Goal: Task Accomplishment & Management: Use online tool/utility

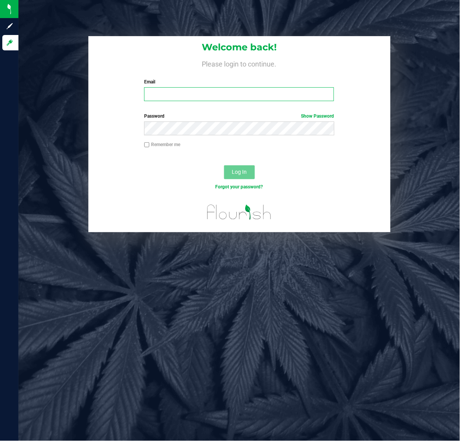
click at [155, 91] on input "Email" at bounding box center [239, 94] width 190 height 14
type input "[EMAIL_ADDRESS][DOMAIN_NAME]"
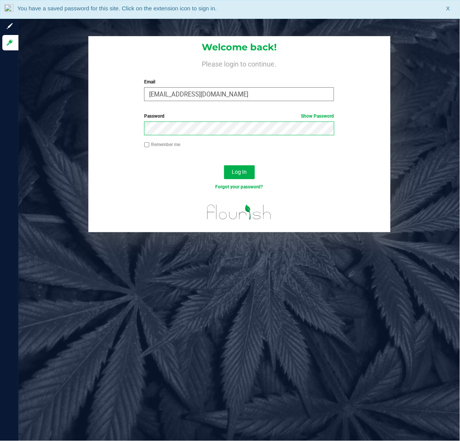
click at [224, 165] on button "Log In" at bounding box center [239, 172] width 31 height 14
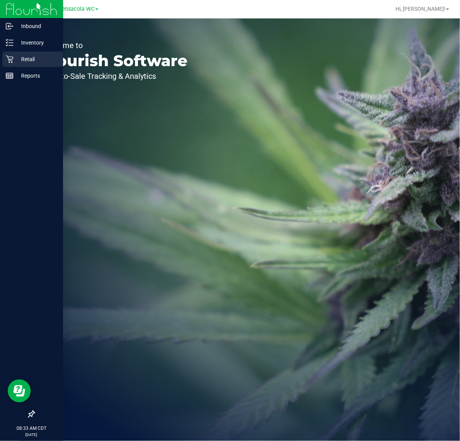
click at [28, 61] on p "Retail" at bounding box center [36, 59] width 46 height 9
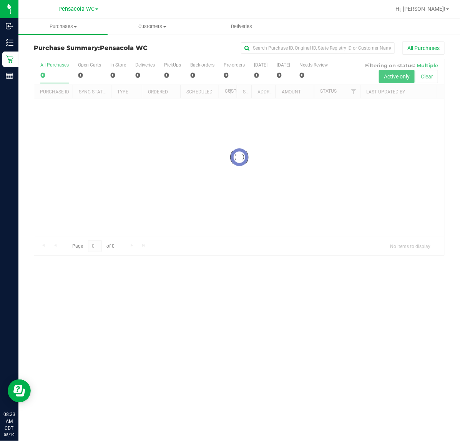
click at [384, 142] on div at bounding box center [239, 157] width 410 height 196
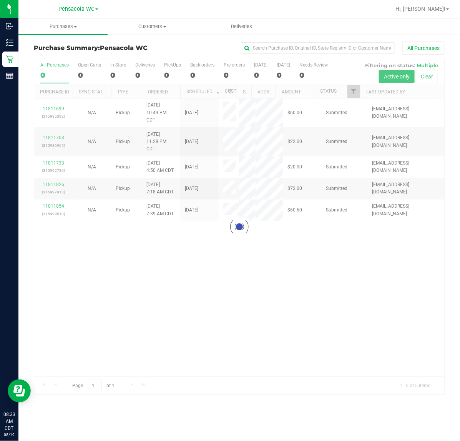
click at [325, 273] on div "Loading... 11811699 (315985392) N/A Pickup [DATE] 10:49 PM CDT 8/19/2025 $60.00…" at bounding box center [239, 237] width 410 height 278
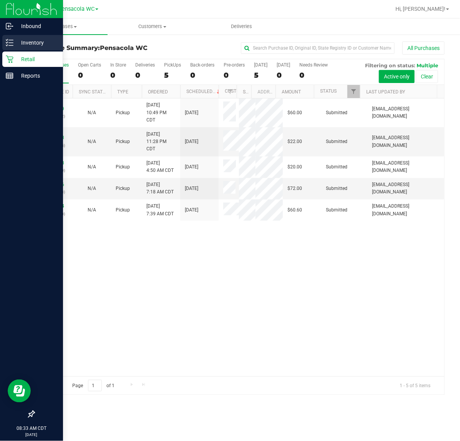
click at [18, 44] on p "Inventory" at bounding box center [36, 42] width 46 height 9
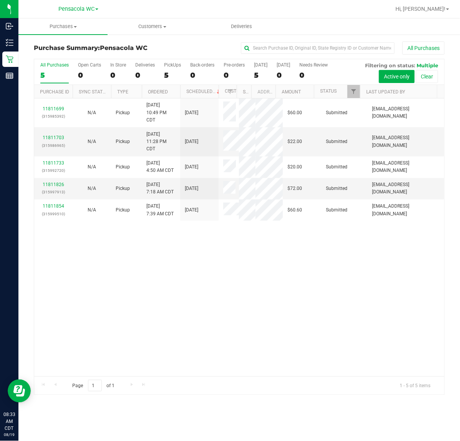
click at [152, 325] on div "11811699 (315985392) N/A Pickup [DATE] 10:49 PM CDT 8/19/2025 $60.00 Submitted …" at bounding box center [239, 237] width 410 height 278
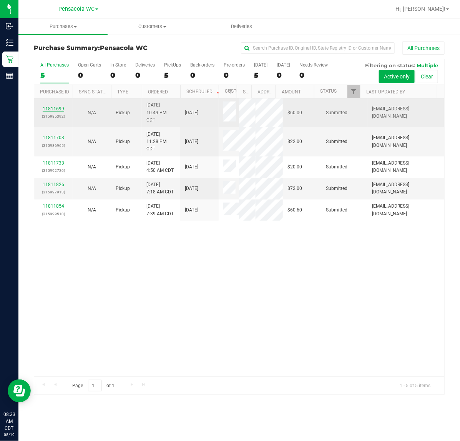
click at [51, 110] on link "11811699" at bounding box center [54, 108] width 22 height 5
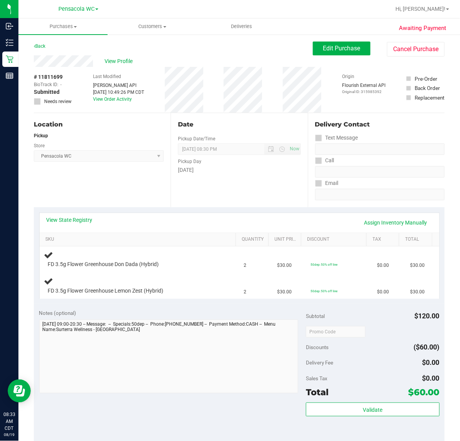
click at [124, 182] on div "Location Pickup Store Pensacola WC Select Store [PERSON_NAME][GEOGRAPHIC_DATA] …" at bounding box center [102, 160] width 137 height 94
click at [73, 219] on link "View State Registry" at bounding box center [69, 220] width 46 height 8
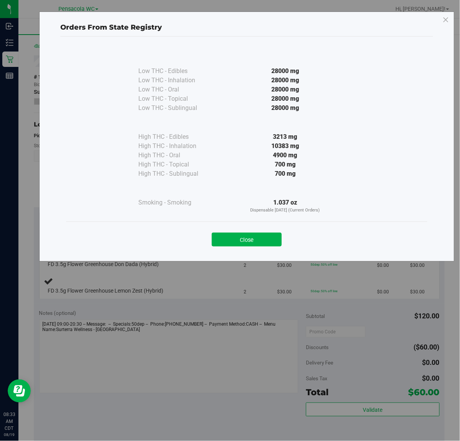
drag, startPoint x: 222, startPoint y: 244, endPoint x: 212, endPoint y: 232, distance: 15.2
click at [220, 244] on button "Close" at bounding box center [247, 239] width 70 height 14
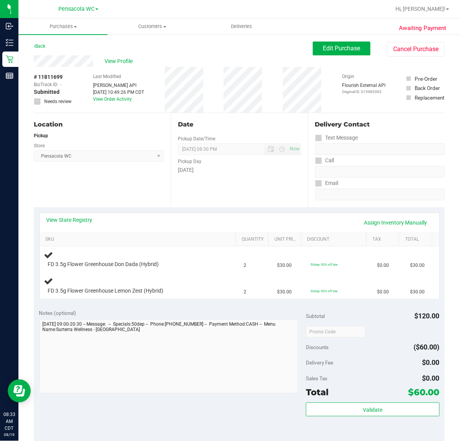
click at [188, 189] on div "Date Pickup Date/Time [DATE] Now [DATE] 08:30 PM Now Pickup Day [DATE]" at bounding box center [239, 160] width 137 height 94
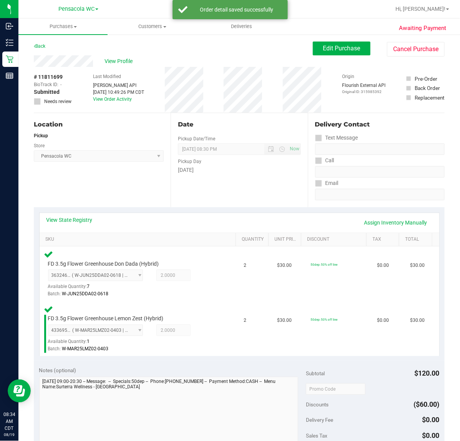
scroll to position [119, 0]
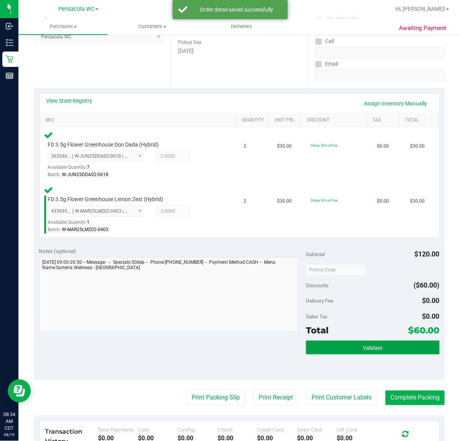
click at [385, 341] on button "Validate" at bounding box center [372, 347] width 133 height 14
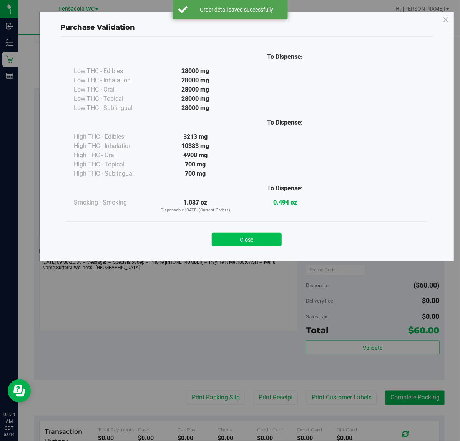
click at [256, 240] on button "Close" at bounding box center [247, 239] width 70 height 14
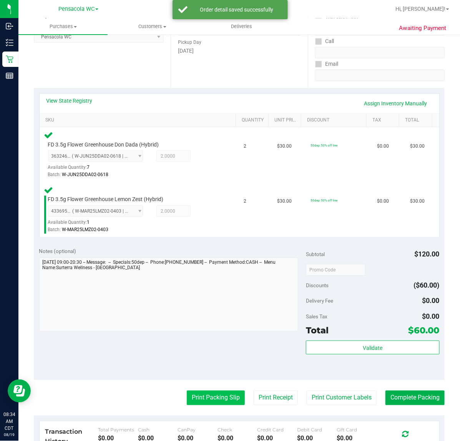
click at [222, 400] on button "Print Packing Slip" at bounding box center [216, 397] width 58 height 15
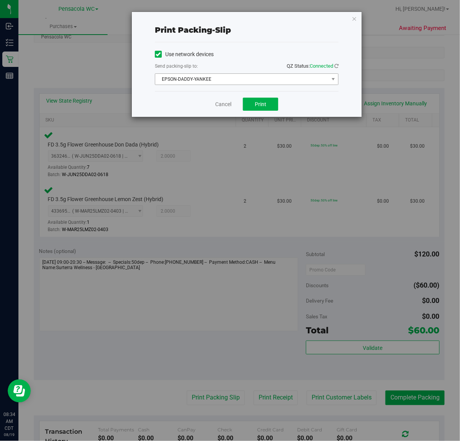
click at [226, 83] on span "EPSON-DADDY-YANKEE" at bounding box center [241, 79] width 173 height 11
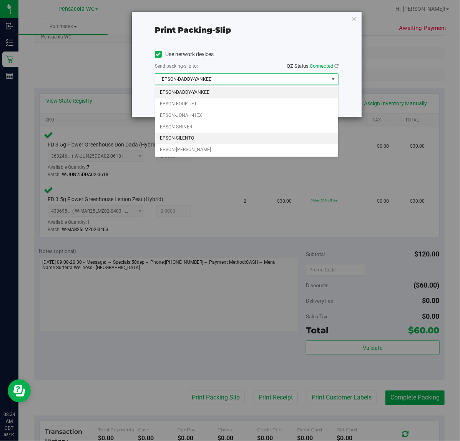
click at [186, 139] on li "EPSON-SILENTO" at bounding box center [246, 139] width 183 height 12
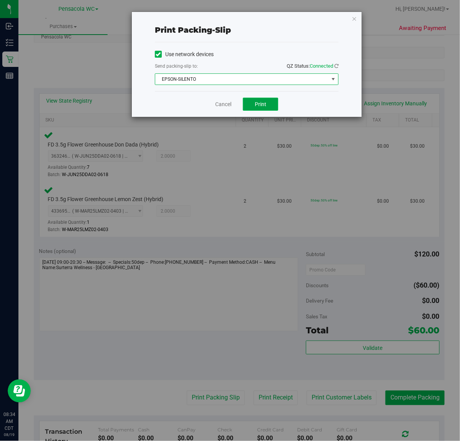
click at [261, 104] on span "Print" at bounding box center [261, 104] width 12 height 6
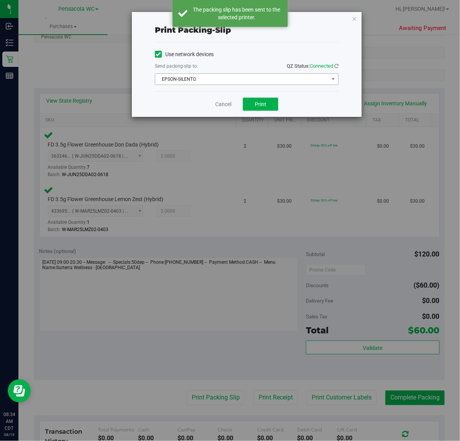
click at [243, 76] on span "EPSON-SILENTO" at bounding box center [241, 79] width 173 height 11
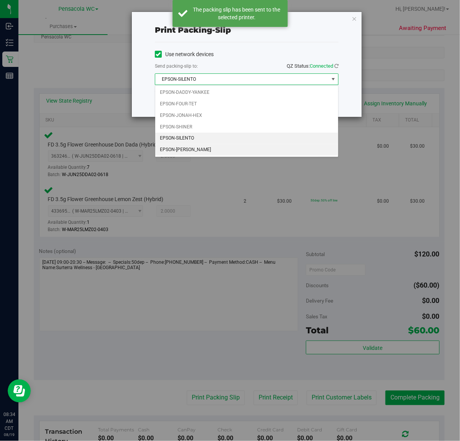
click at [204, 149] on li "EPSON-[PERSON_NAME]" at bounding box center [246, 150] width 183 height 12
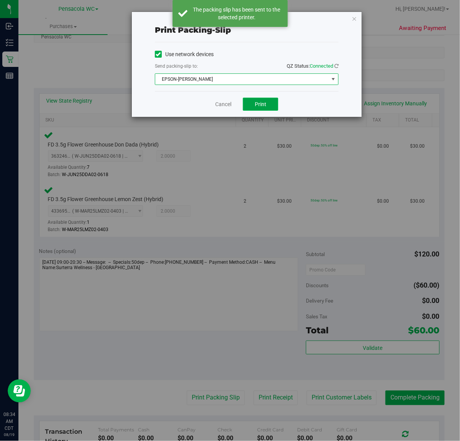
click at [272, 108] on button "Print" at bounding box center [260, 104] width 35 height 13
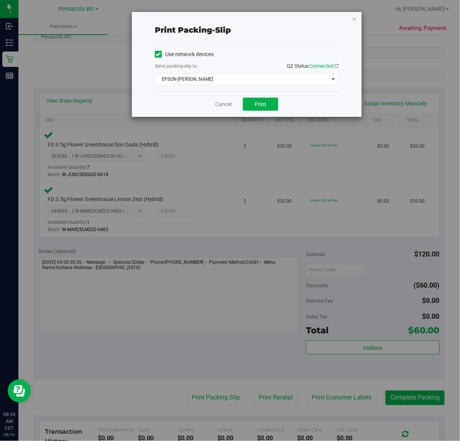
click at [343, 17] on div "Print packing-slip Use network devices Send packing-slip to: QZ Status: Connect…" at bounding box center [247, 64] width 230 height 105
click at [355, 18] on icon "button" at bounding box center [353, 18] width 5 height 9
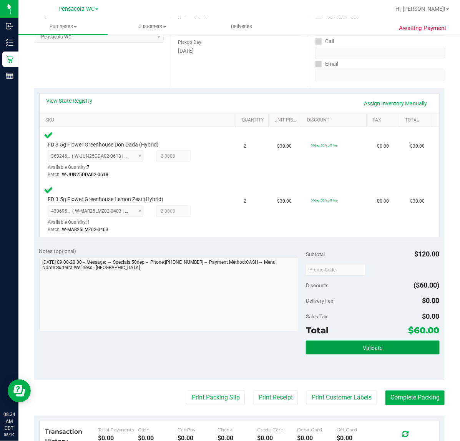
click at [371, 346] on span "Validate" at bounding box center [373, 348] width 20 height 6
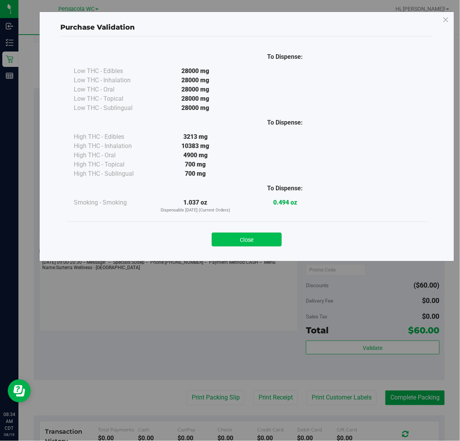
click at [257, 235] on button "Close" at bounding box center [247, 239] width 70 height 14
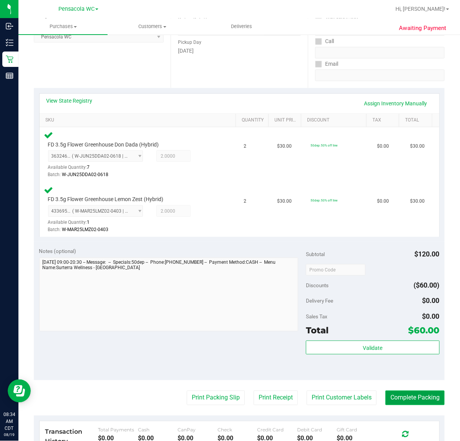
click at [410, 404] on button "Complete Packing" at bounding box center [414, 397] width 59 height 15
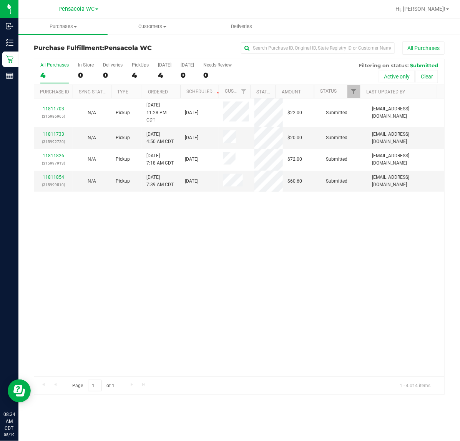
click at [253, 288] on div "11811703 (315986965) N/A Pickup [DATE] 11:28 PM CDT 8/19/2025 $22.00 Submitted …" at bounding box center [239, 237] width 410 height 278
click at [314, 279] on div "11811703 (315986965) N/A Pickup [DATE] 11:28 PM CDT 8/19/2025 $22.00 Submitted …" at bounding box center [239, 237] width 410 height 278
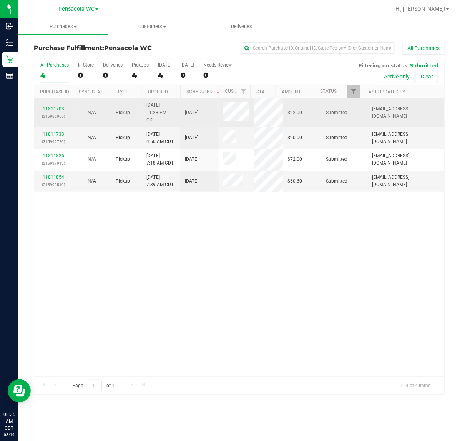
click at [53, 111] on link "11811703" at bounding box center [54, 108] width 22 height 5
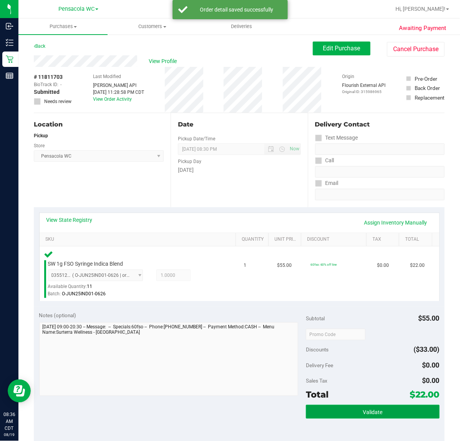
click at [348, 406] on button "Validate" at bounding box center [372, 411] width 133 height 14
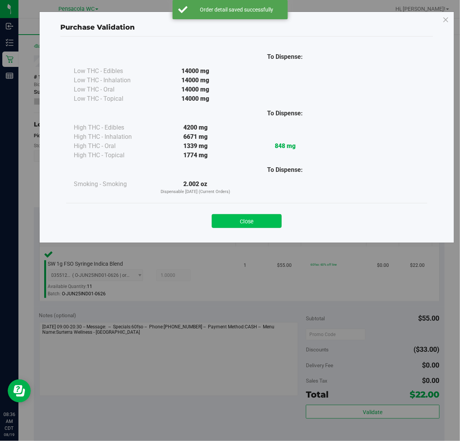
click at [275, 222] on button "Close" at bounding box center [247, 221] width 70 height 14
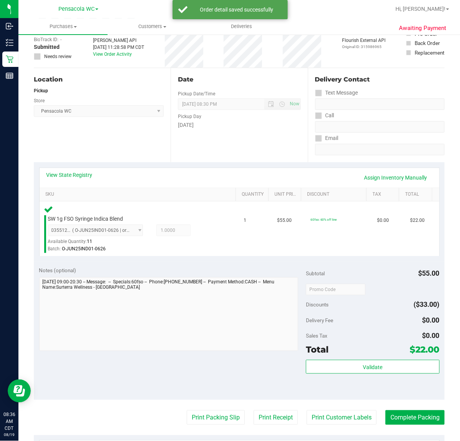
scroll to position [53, 0]
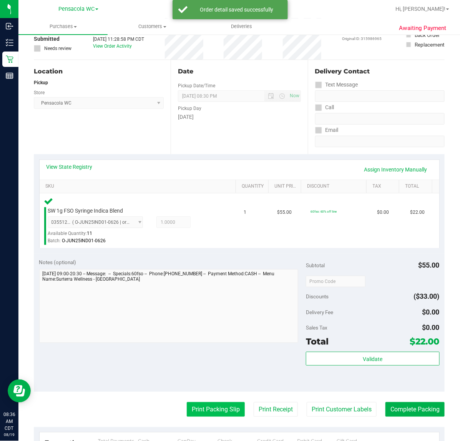
click at [211, 410] on button "Print Packing Slip" at bounding box center [216, 409] width 58 height 15
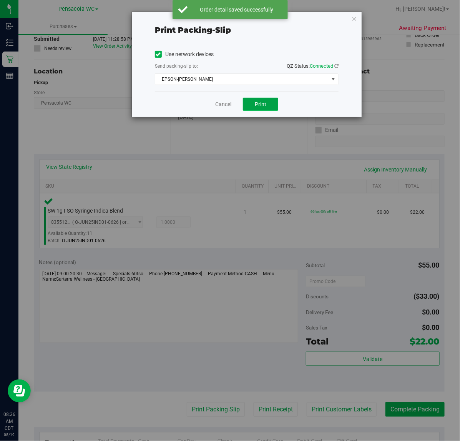
click at [259, 109] on button "Print" at bounding box center [260, 104] width 35 height 13
click at [354, 18] on icon "button" at bounding box center [353, 18] width 5 height 9
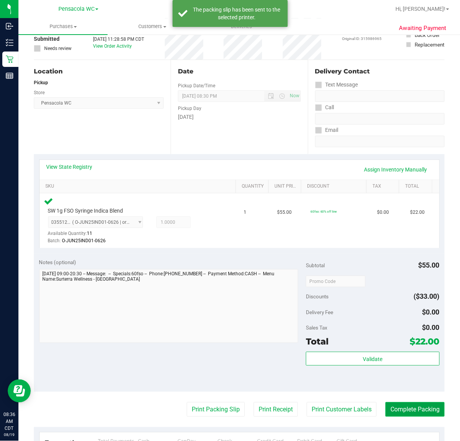
click at [412, 406] on button "Complete Packing" at bounding box center [414, 409] width 59 height 15
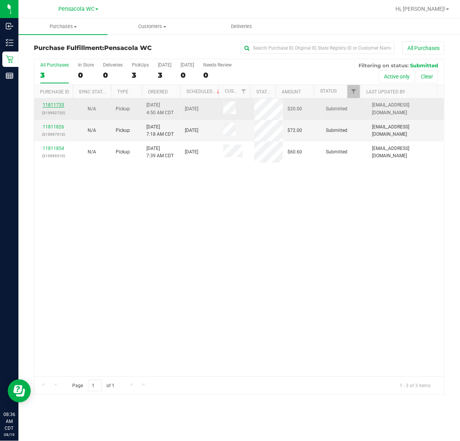
click at [48, 106] on link "11811733" at bounding box center [54, 104] width 22 height 5
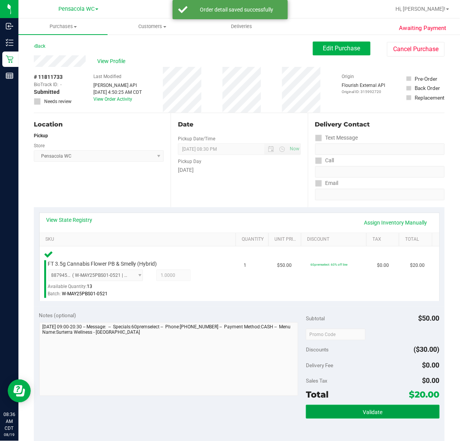
click at [365, 415] on button "Validate" at bounding box center [372, 411] width 133 height 14
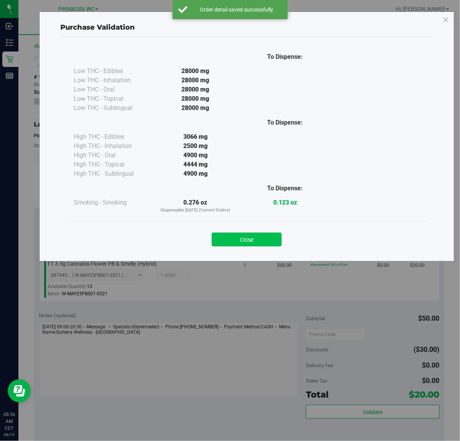
click at [247, 245] on button "Close" at bounding box center [247, 239] width 70 height 14
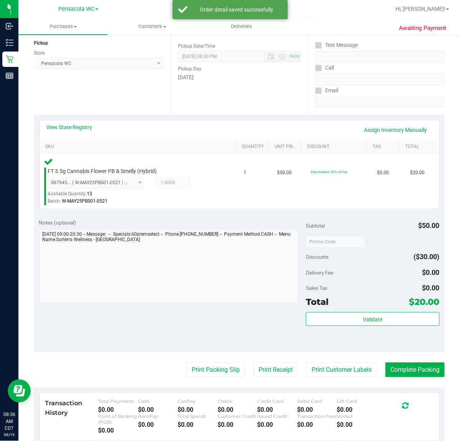
scroll to position [110, 0]
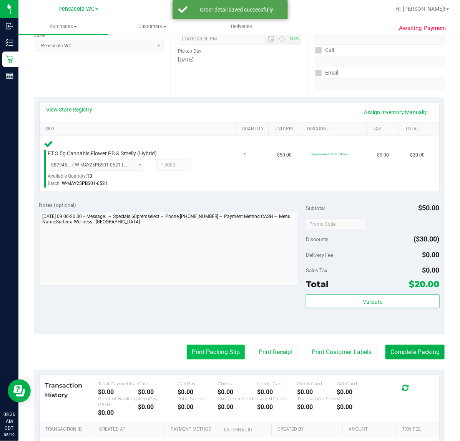
click at [194, 351] on button "Print Packing Slip" at bounding box center [216, 352] width 58 height 15
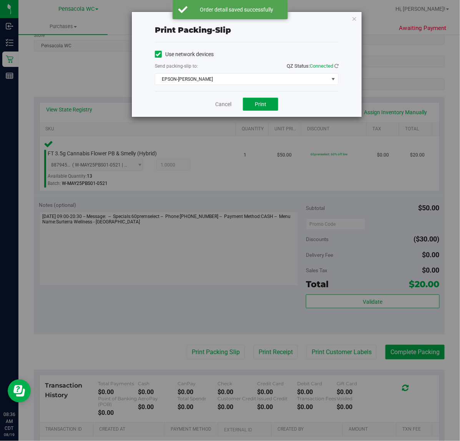
click at [261, 110] on button "Print" at bounding box center [260, 104] width 35 height 13
click at [354, 22] on icon "button" at bounding box center [353, 18] width 5 height 9
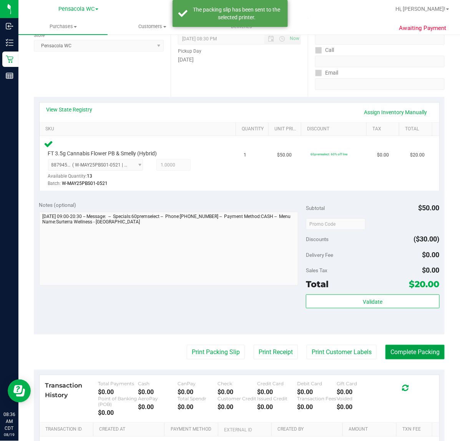
click at [411, 352] on button "Complete Packing" at bounding box center [414, 352] width 59 height 15
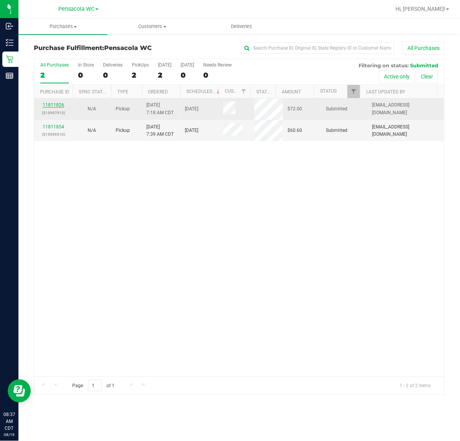
click at [58, 106] on link "11811826" at bounding box center [54, 104] width 22 height 5
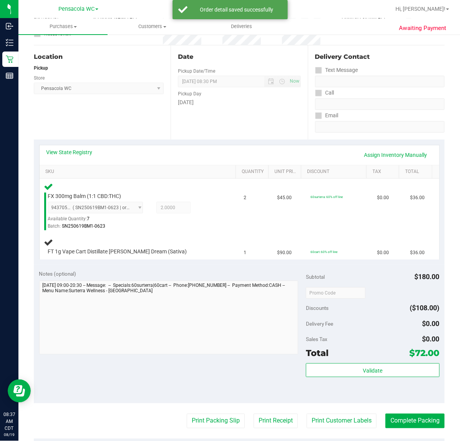
scroll to position [66, 0]
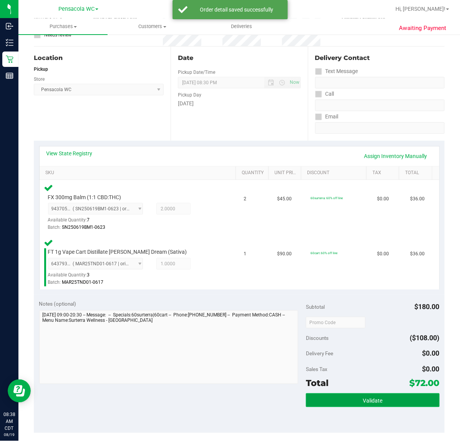
click at [341, 406] on button "Validate" at bounding box center [372, 400] width 133 height 14
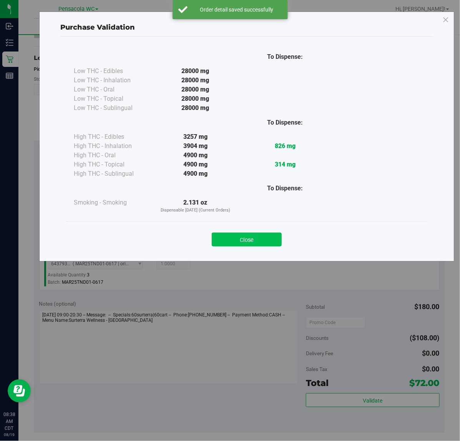
click at [244, 245] on button "Close" at bounding box center [247, 239] width 70 height 14
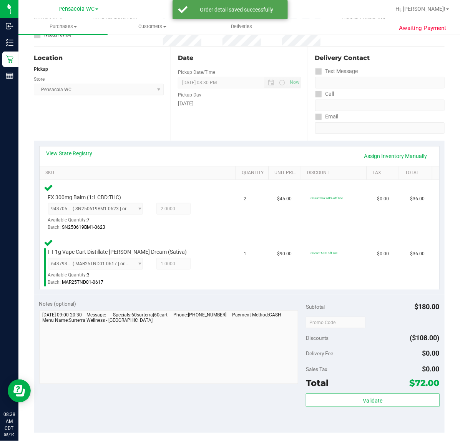
scroll to position [128, 0]
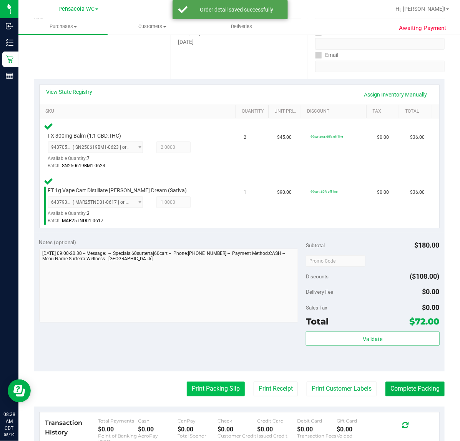
click at [197, 388] on button "Print Packing Slip" at bounding box center [216, 388] width 58 height 15
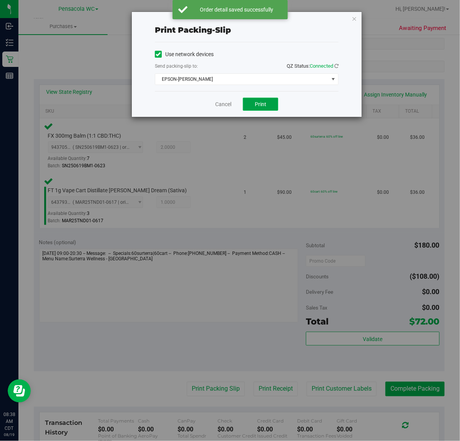
click at [252, 111] on button "Print" at bounding box center [260, 104] width 35 height 13
click at [353, 18] on icon "button" at bounding box center [353, 18] width 5 height 9
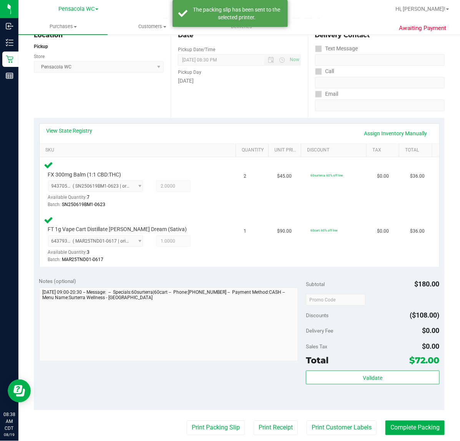
scroll to position [257, 0]
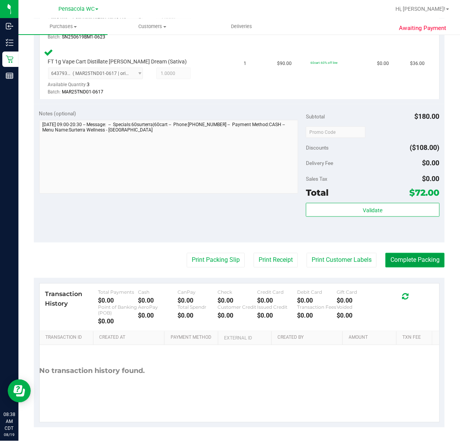
click at [423, 261] on button "Complete Packing" at bounding box center [414, 260] width 59 height 15
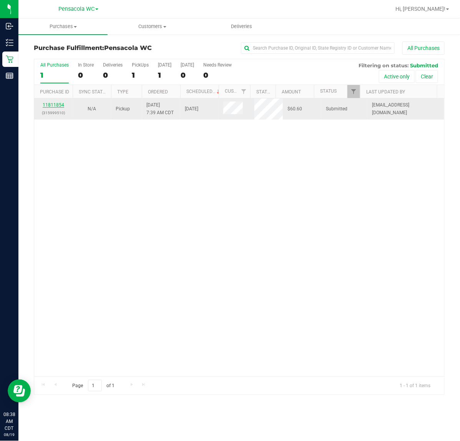
click at [53, 106] on link "11811854" at bounding box center [54, 104] width 22 height 5
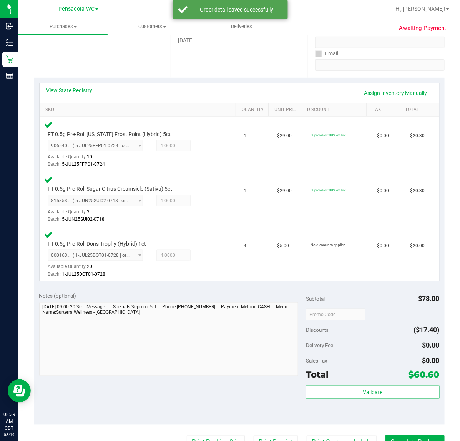
scroll to position [129, 0]
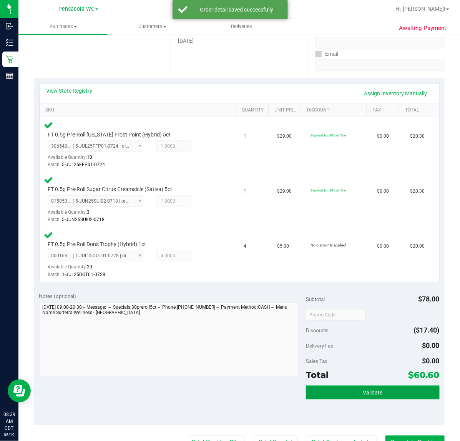
click at [363, 391] on span "Validate" at bounding box center [373, 392] width 20 height 6
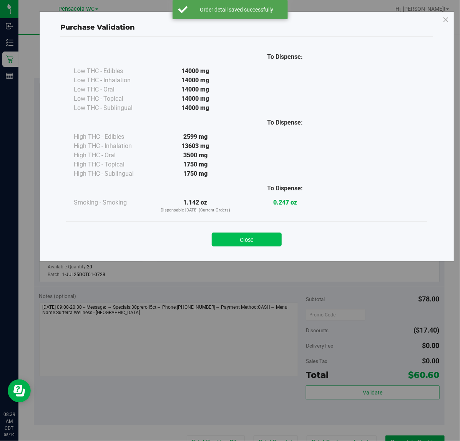
click at [260, 239] on button "Close" at bounding box center [247, 239] width 70 height 14
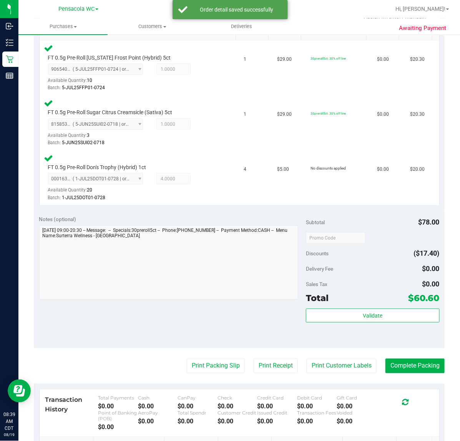
scroll to position [207, 0]
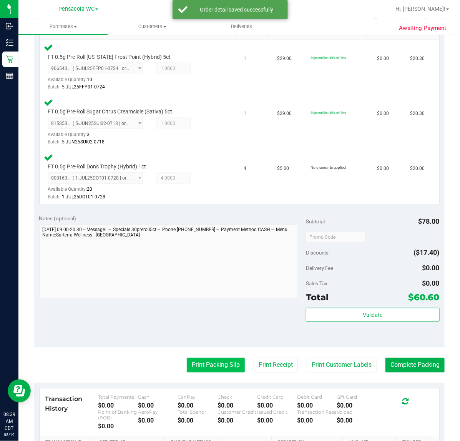
click at [209, 364] on button "Print Packing Slip" at bounding box center [216, 365] width 58 height 15
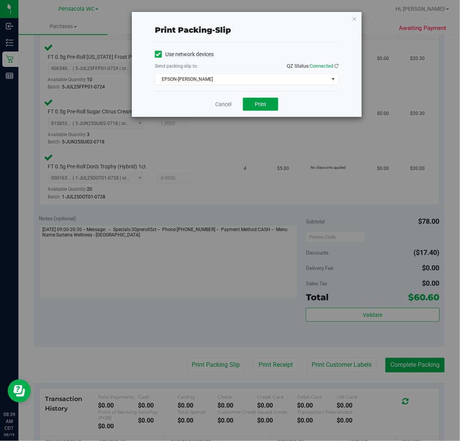
click at [269, 98] on button "Print" at bounding box center [260, 104] width 35 height 13
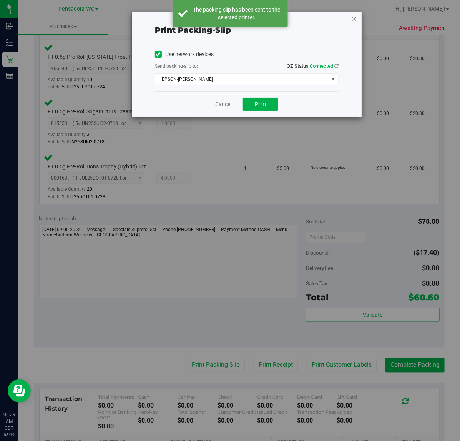
click at [355, 18] on icon "button" at bounding box center [353, 18] width 5 height 9
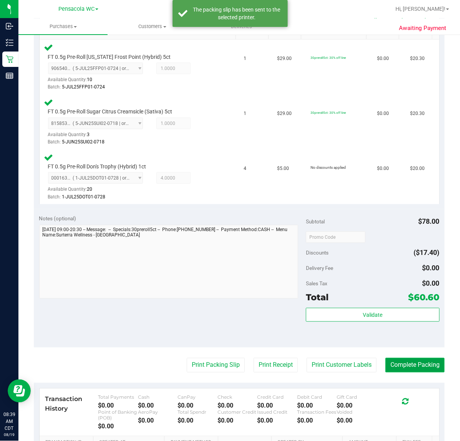
click at [421, 361] on button "Complete Packing" at bounding box center [414, 365] width 59 height 15
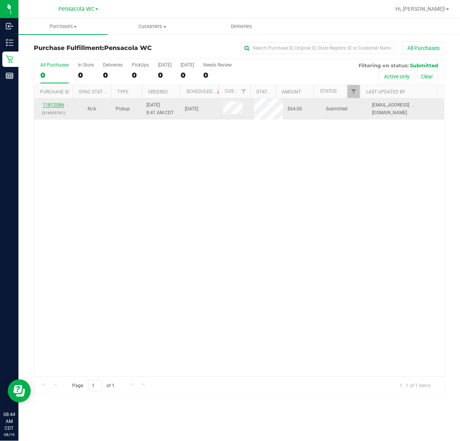
click at [58, 108] on link "11812086" at bounding box center [54, 104] width 22 height 5
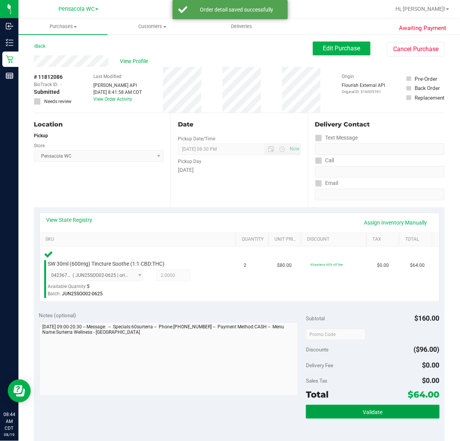
click at [356, 414] on button "Validate" at bounding box center [372, 411] width 133 height 14
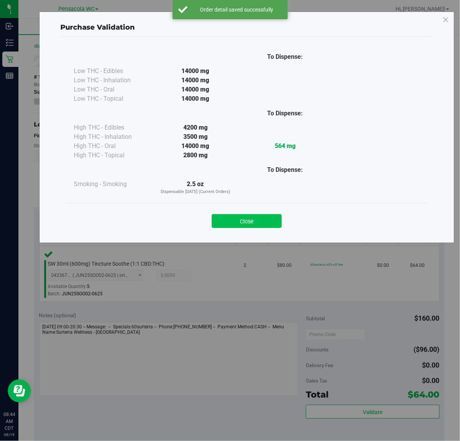
click at [252, 226] on button "Close" at bounding box center [247, 221] width 70 height 14
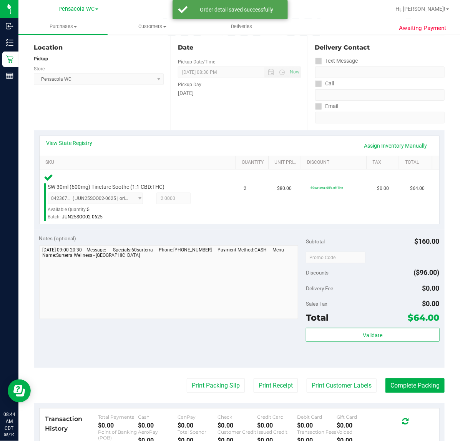
scroll to position [106, 0]
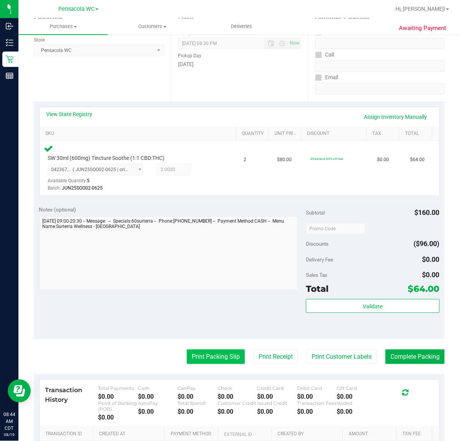
click at [208, 356] on button "Print Packing Slip" at bounding box center [216, 356] width 58 height 15
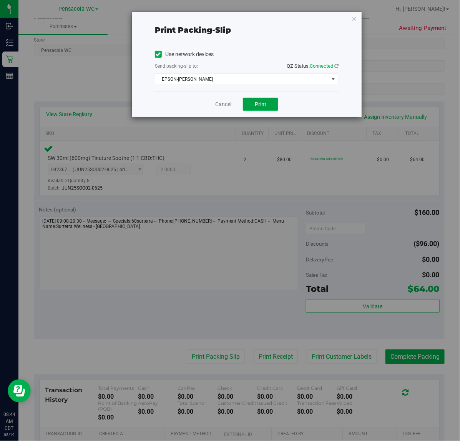
click at [260, 104] on span "Print" at bounding box center [261, 104] width 12 height 6
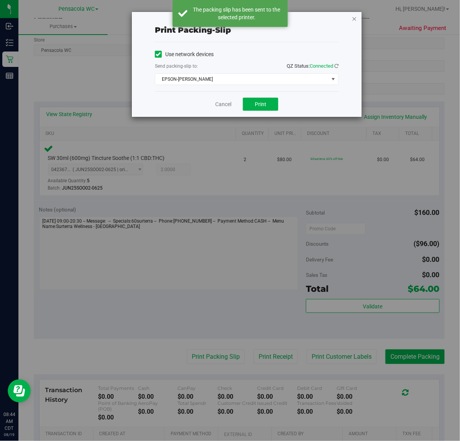
click at [351, 18] on icon "button" at bounding box center [353, 18] width 5 height 9
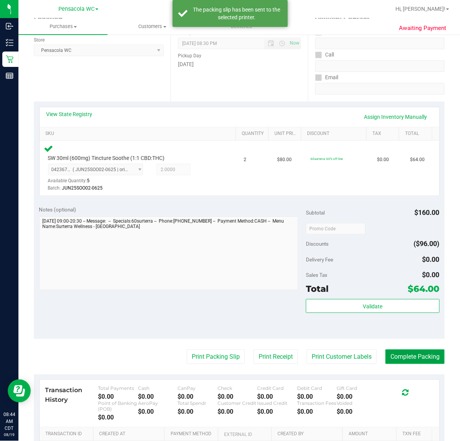
click at [420, 356] on button "Complete Packing" at bounding box center [414, 356] width 59 height 15
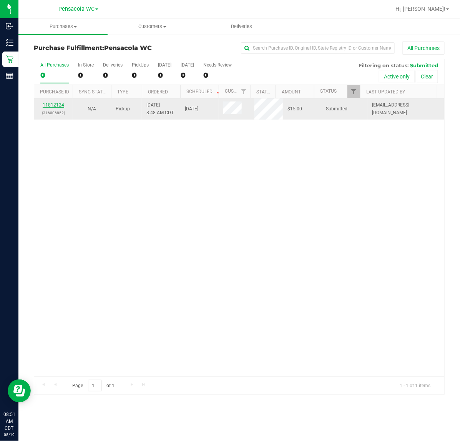
click at [54, 106] on link "11812124" at bounding box center [54, 104] width 22 height 5
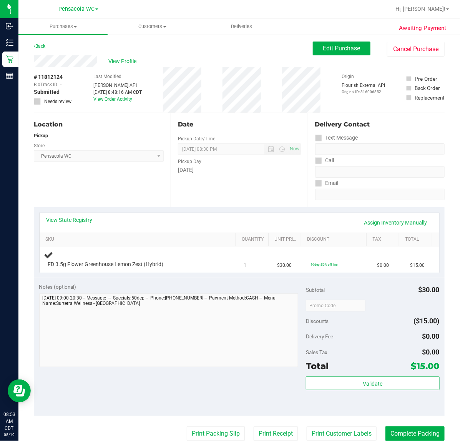
click at [348, 333] on div "Delivery Fee $0.00" at bounding box center [372, 336] width 133 height 14
click at [363, 366] on div "Total $15.00" at bounding box center [372, 366] width 133 height 14
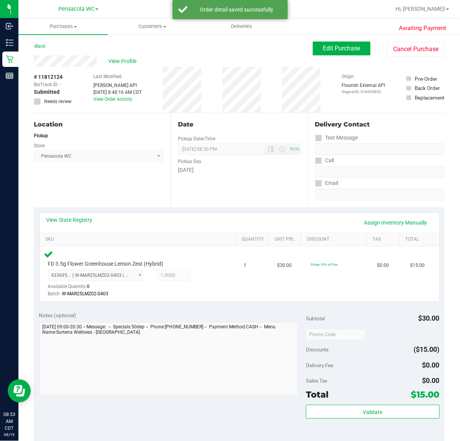
click at [258, 318] on div "Notes (optional)" at bounding box center [172, 315] width 267 height 8
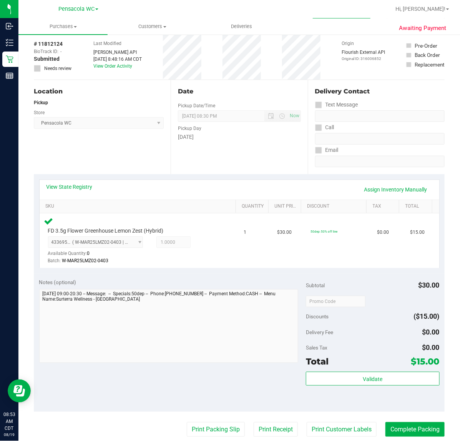
scroll to position [96, 0]
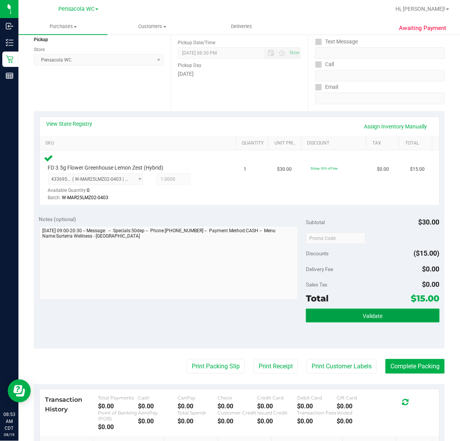
click at [351, 311] on button "Validate" at bounding box center [372, 315] width 133 height 14
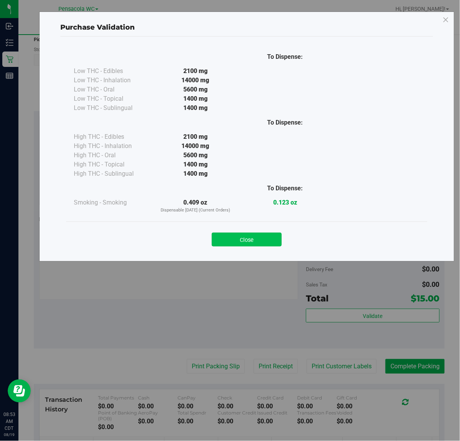
click at [229, 240] on button "Close" at bounding box center [247, 239] width 70 height 14
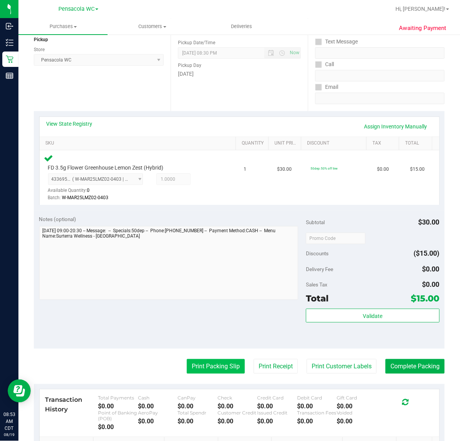
click at [227, 363] on button "Print Packing Slip" at bounding box center [216, 366] width 58 height 15
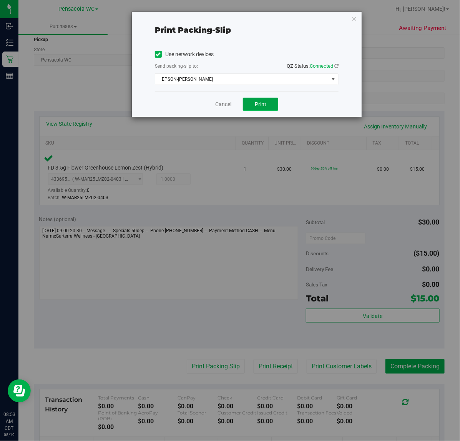
click at [267, 101] on button "Print" at bounding box center [260, 104] width 35 height 13
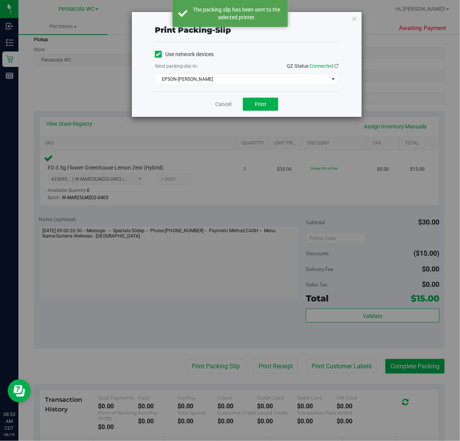
click at [353, 24] on div "Print packing-slip Use network devices Send packing-slip to: QZ Status: Connect…" at bounding box center [247, 64] width 230 height 105
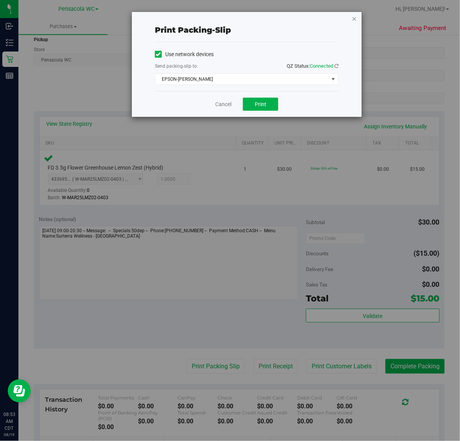
click at [353, 19] on icon "button" at bounding box center [353, 18] width 5 height 9
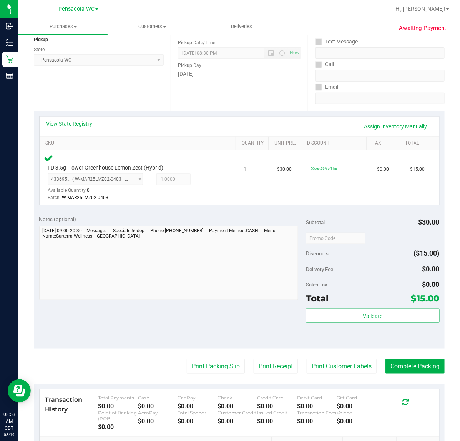
click at [393, 304] on div "Total $15.00" at bounding box center [372, 298] width 133 height 14
click at [392, 318] on button "Validate" at bounding box center [372, 315] width 133 height 14
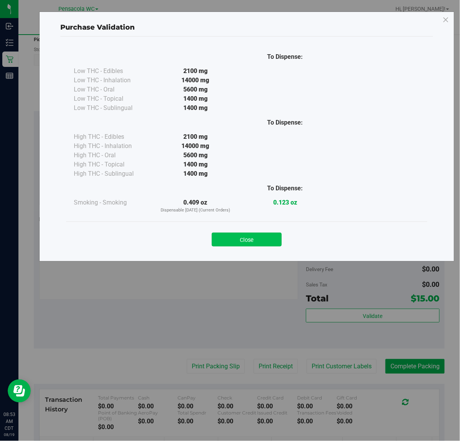
click at [230, 237] on button "Close" at bounding box center [247, 239] width 70 height 14
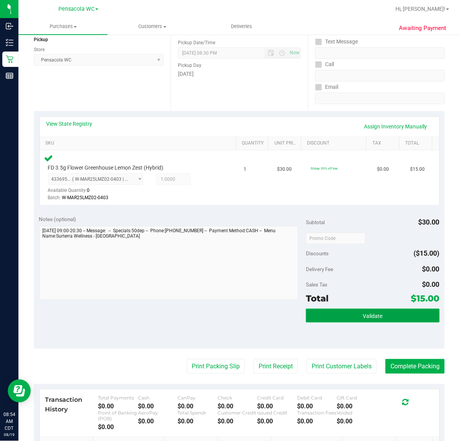
click at [325, 312] on button "Validate" at bounding box center [372, 315] width 133 height 14
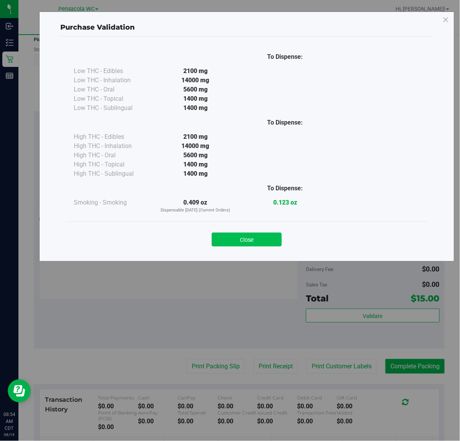
click at [229, 239] on button "Close" at bounding box center [247, 239] width 70 height 14
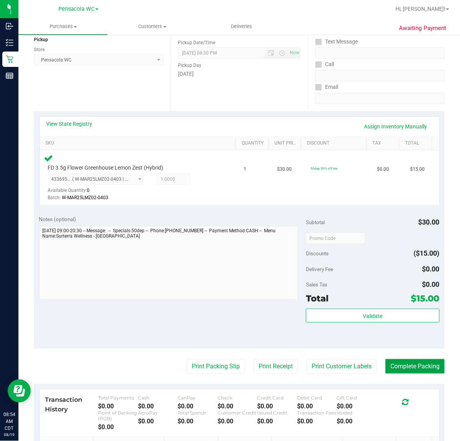
click at [405, 366] on button "Complete Packing" at bounding box center [414, 366] width 59 height 15
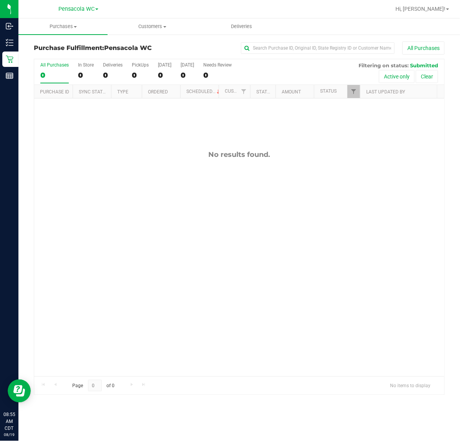
click at [250, 70] on div "All Purchases 0 In Store 0 Deliveries 0 PickUps 0 [DATE] 0 [DATE] 0 Needs Revie…" at bounding box center [239, 72] width 410 height 26
click at [248, 169] on div "No results found." at bounding box center [239, 263] width 410 height 330
click at [380, 197] on div "No results found." at bounding box center [239, 263] width 410 height 330
click at [123, 192] on div "No results found." at bounding box center [239, 263] width 410 height 330
click at [347, 332] on div "No results found." at bounding box center [239, 263] width 410 height 330
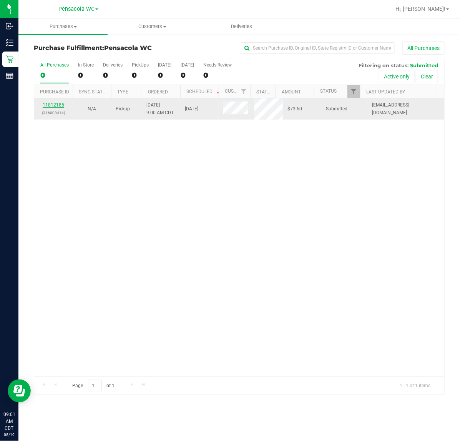
click at [56, 106] on link "11812185" at bounding box center [54, 104] width 22 height 5
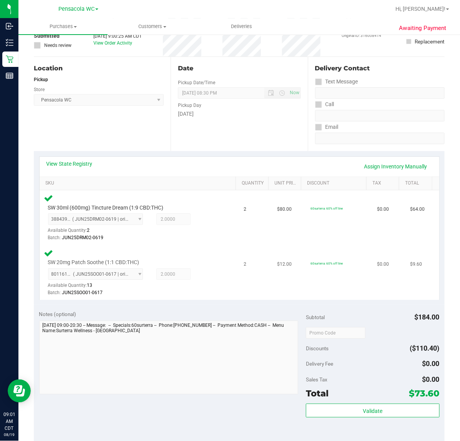
scroll to position [144, 0]
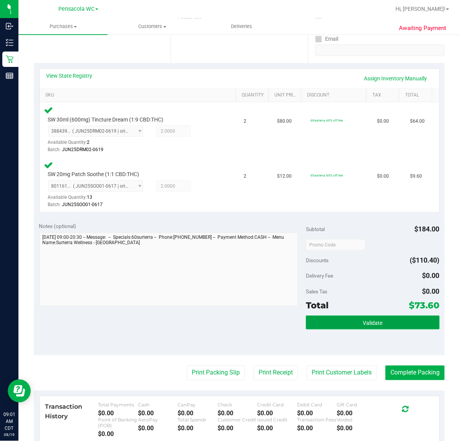
click at [315, 326] on button "Validate" at bounding box center [372, 322] width 133 height 14
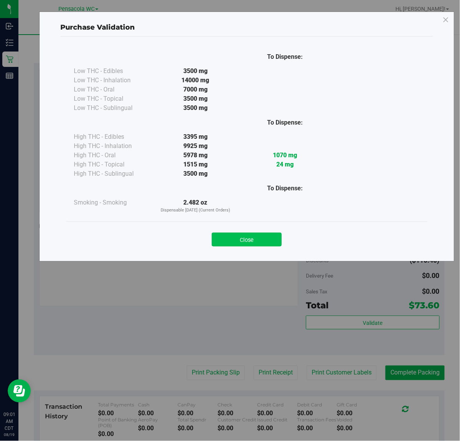
click at [260, 239] on button "Close" at bounding box center [247, 239] width 70 height 14
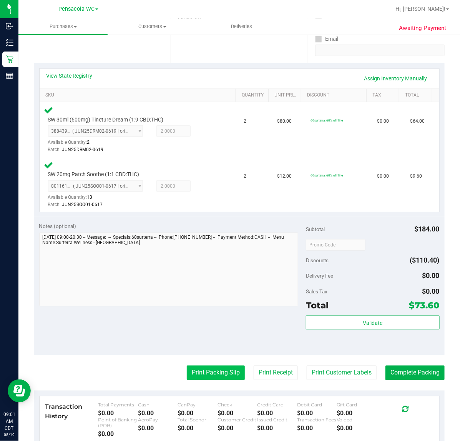
click at [206, 369] on button "Print Packing Slip" at bounding box center [216, 372] width 58 height 15
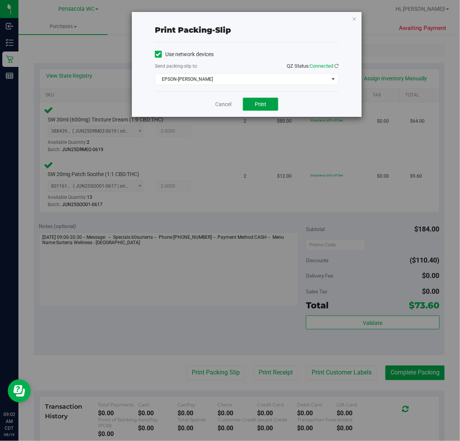
click at [259, 109] on button "Print" at bounding box center [260, 104] width 35 height 13
click at [352, 20] on icon "button" at bounding box center [353, 18] width 5 height 9
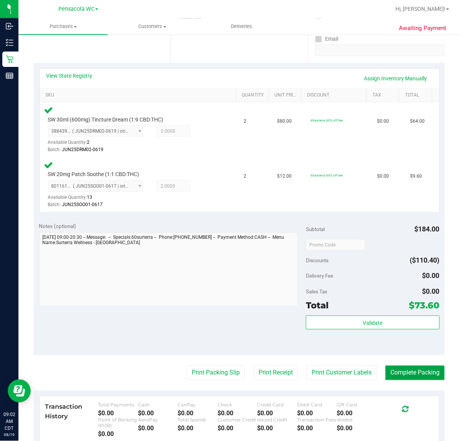
click at [395, 375] on button "Complete Packing" at bounding box center [414, 372] width 59 height 15
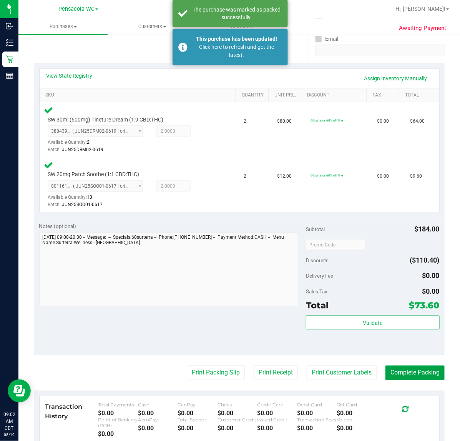
scroll to position [0, 0]
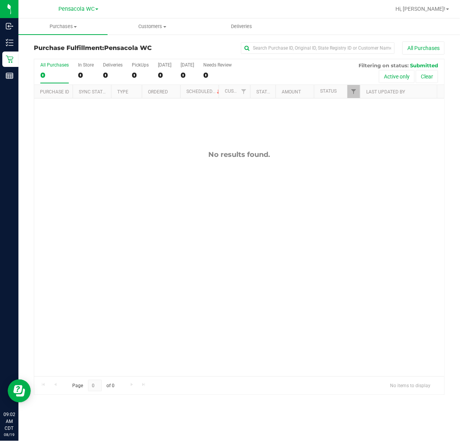
click at [346, 279] on div "No results found." at bounding box center [239, 263] width 410 height 330
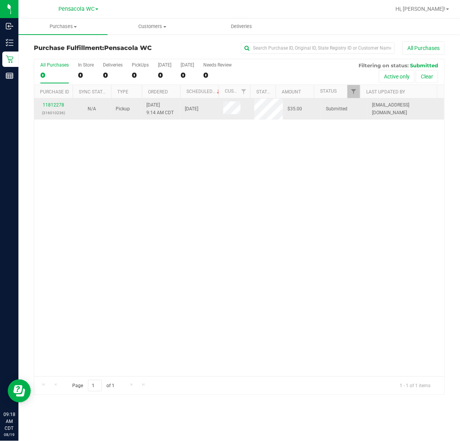
click at [60, 113] on p "(316010236)" at bounding box center [53, 112] width 29 height 7
click at [55, 106] on link "11812278" at bounding box center [54, 104] width 22 height 5
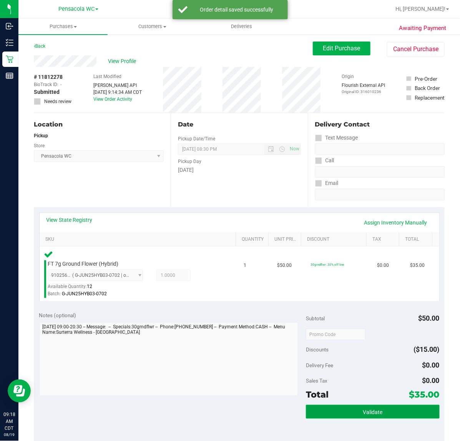
click at [364, 412] on span "Validate" at bounding box center [373, 412] width 20 height 6
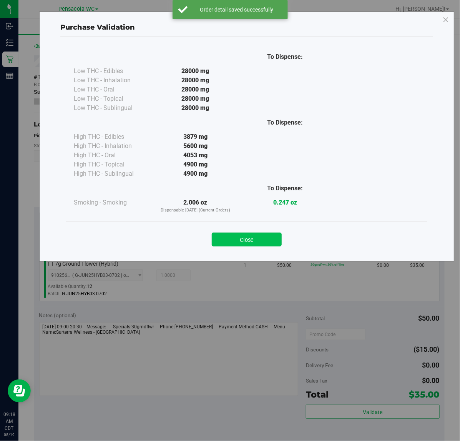
click at [270, 243] on button "Close" at bounding box center [247, 239] width 70 height 14
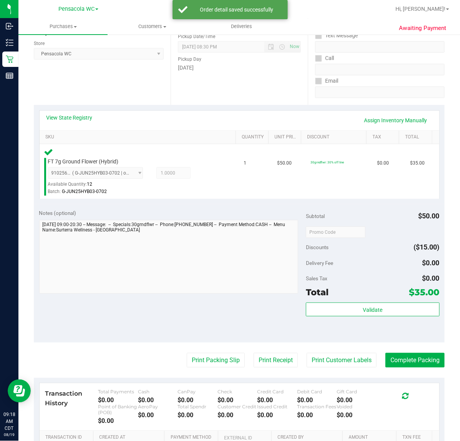
scroll to position [112, 0]
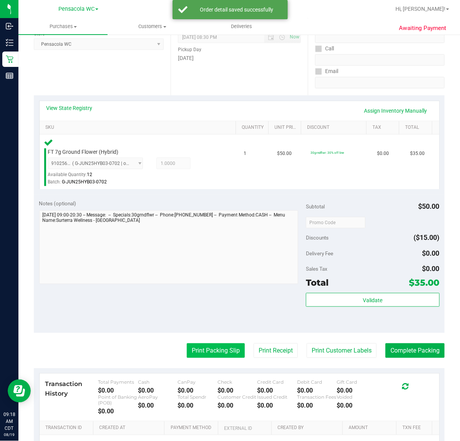
click at [211, 354] on button "Print Packing Slip" at bounding box center [216, 350] width 58 height 15
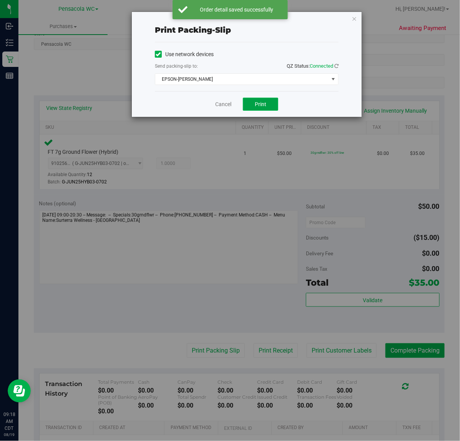
click at [269, 108] on button "Print" at bounding box center [260, 104] width 35 height 13
click at [351, 20] on icon "button" at bounding box center [353, 18] width 5 height 9
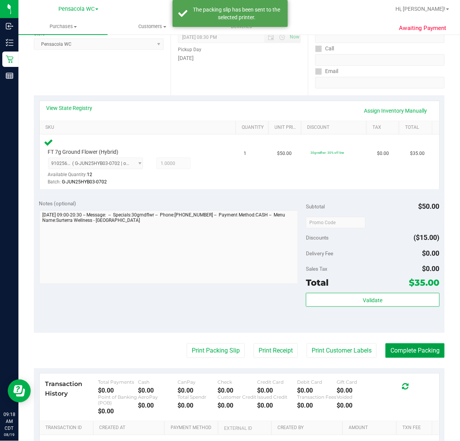
click at [429, 348] on button "Complete Packing" at bounding box center [414, 350] width 59 height 15
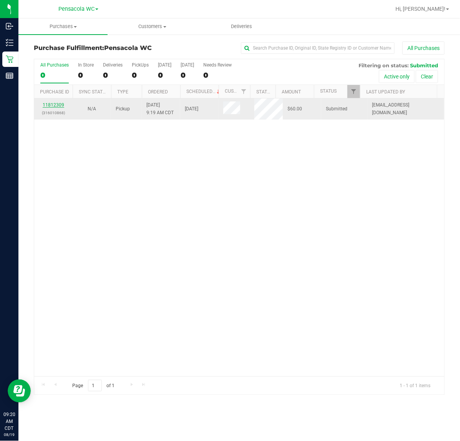
click at [57, 106] on link "11812309" at bounding box center [54, 104] width 22 height 5
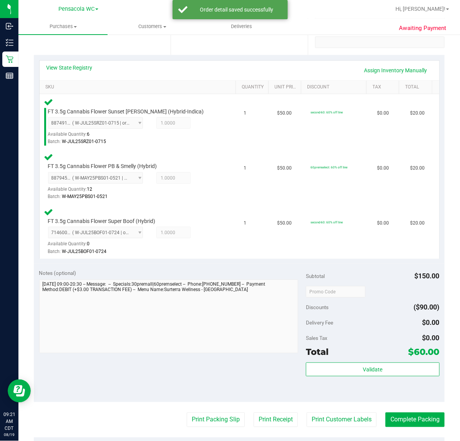
scroll to position [151, 0]
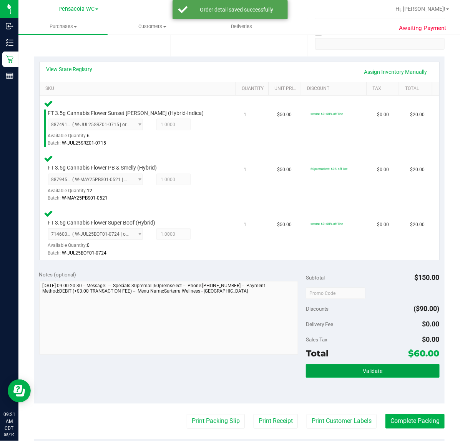
click at [364, 368] on span "Validate" at bounding box center [373, 371] width 20 height 6
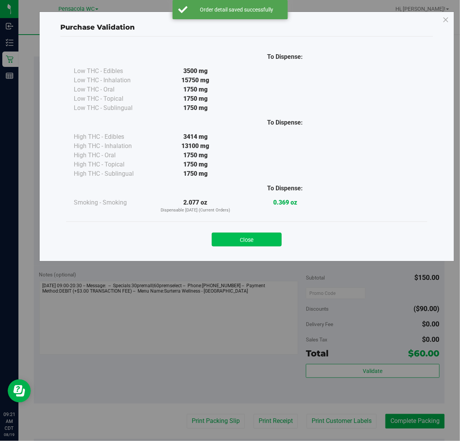
click at [258, 235] on button "Close" at bounding box center [247, 239] width 70 height 14
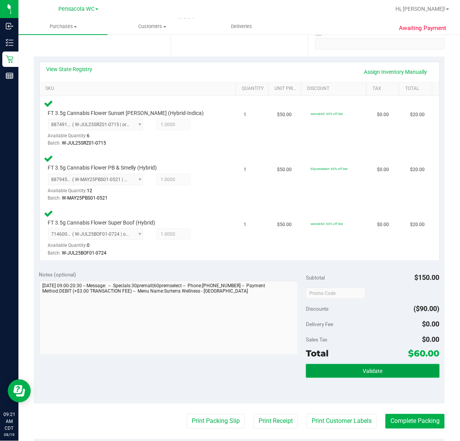
click at [351, 367] on button "Validate" at bounding box center [372, 371] width 133 height 14
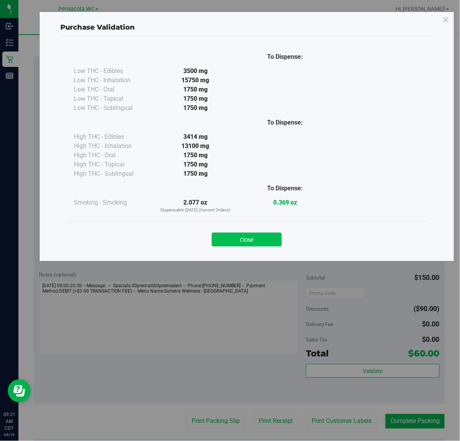
click at [248, 245] on button "Close" at bounding box center [247, 239] width 70 height 14
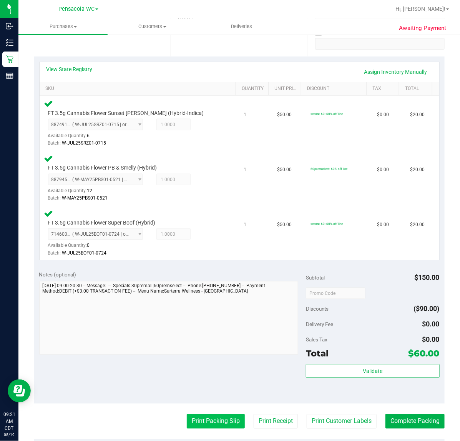
click at [206, 419] on button "Print Packing Slip" at bounding box center [216, 421] width 58 height 15
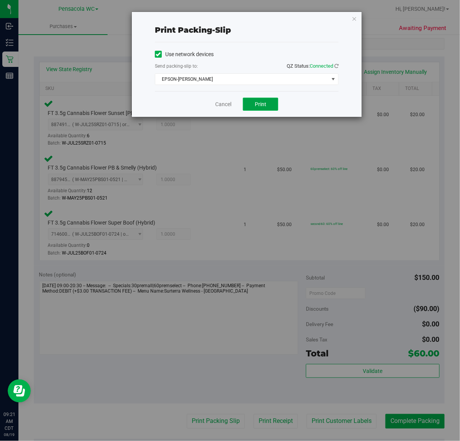
click at [258, 111] on button "Print" at bounding box center [260, 104] width 35 height 13
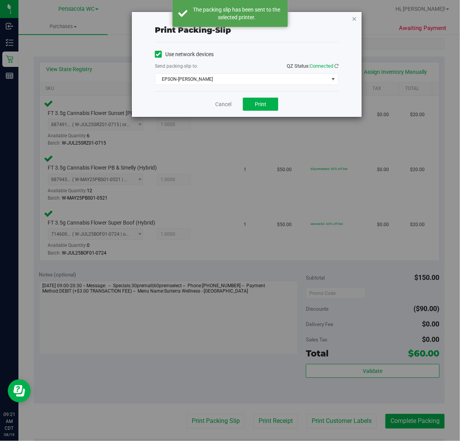
click at [354, 20] on icon "button" at bounding box center [353, 18] width 5 height 9
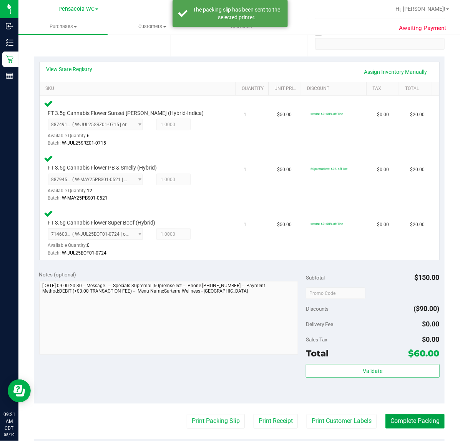
click at [412, 423] on button "Complete Packing" at bounding box center [414, 421] width 59 height 15
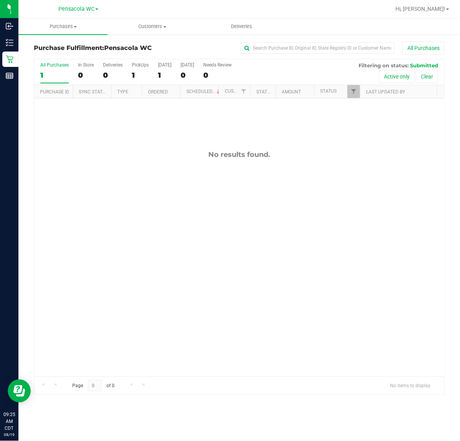
click at [208, 249] on div "No results found." at bounding box center [239, 263] width 410 height 330
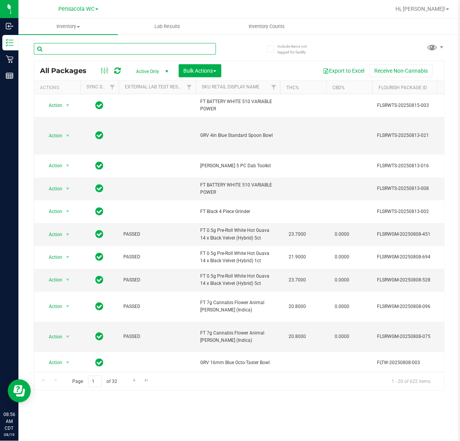
click at [116, 50] on input "text" at bounding box center [125, 49] width 182 height 12
type input "6017751053243408"
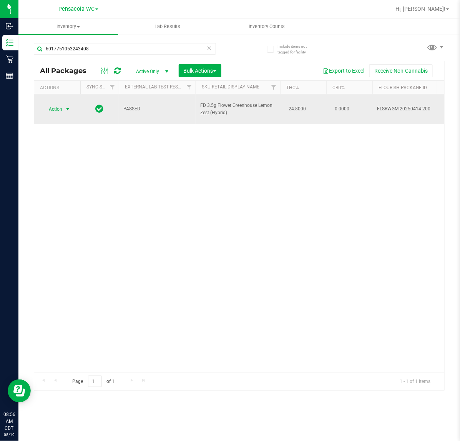
click at [67, 106] on span "select" at bounding box center [68, 109] width 6 height 6
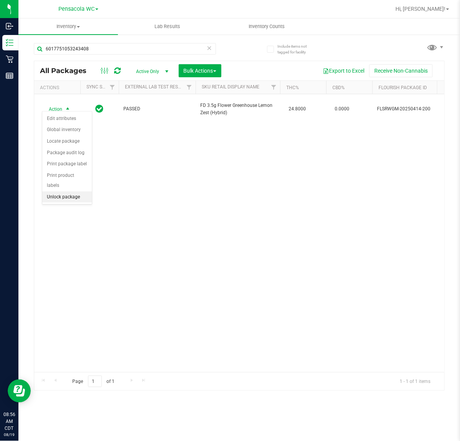
click at [64, 191] on li "Unlock package" at bounding box center [67, 197] width 50 height 12
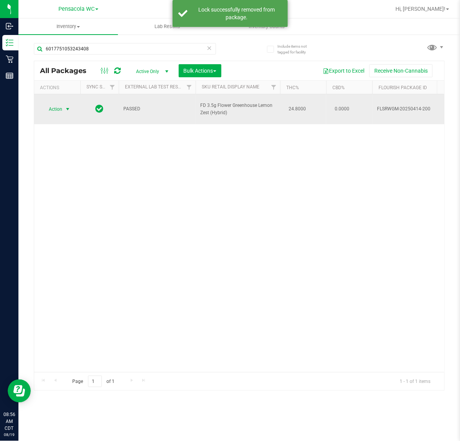
click at [65, 106] on span "select" at bounding box center [68, 109] width 6 height 6
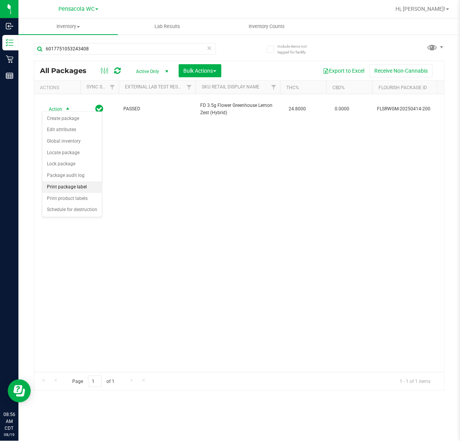
click at [75, 187] on li "Print package label" at bounding box center [72, 187] width 60 height 12
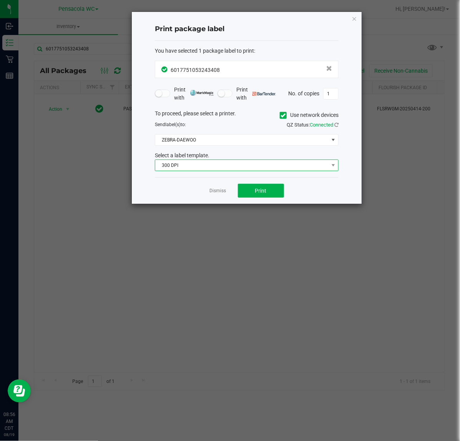
click at [194, 160] on span "300 DPI" at bounding box center [241, 165] width 173 height 11
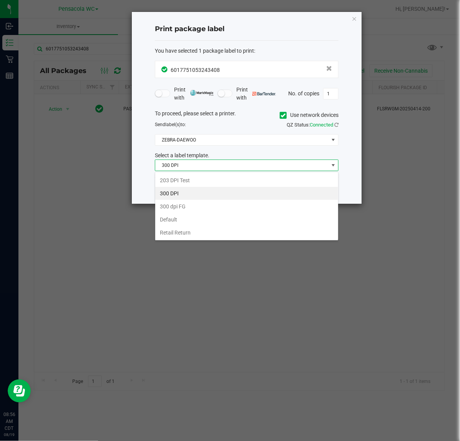
scroll to position [12, 183]
click at [183, 177] on li "203 DPI Test" at bounding box center [246, 180] width 183 height 13
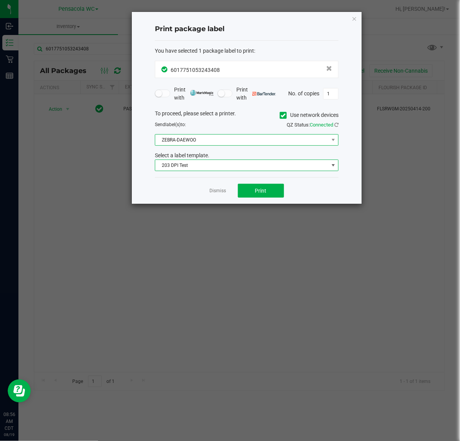
click at [198, 135] on span "ZEBRA-DAEWOO" at bounding box center [241, 139] width 173 height 11
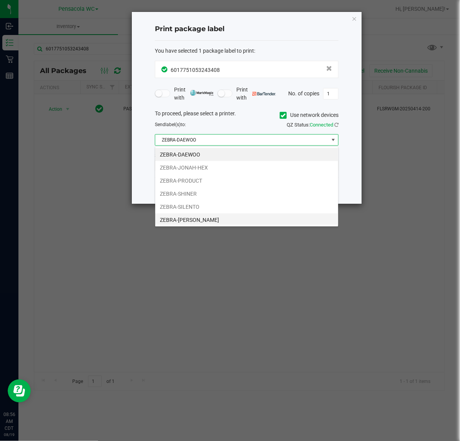
click at [195, 221] on li "ZEBRA-TERRY-MACALMON" at bounding box center [246, 219] width 183 height 13
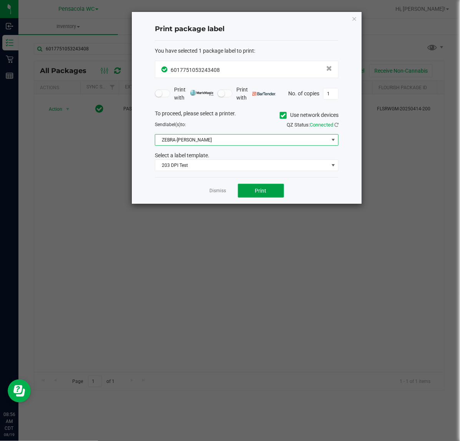
click at [261, 194] on span "Print" at bounding box center [261, 190] width 12 height 6
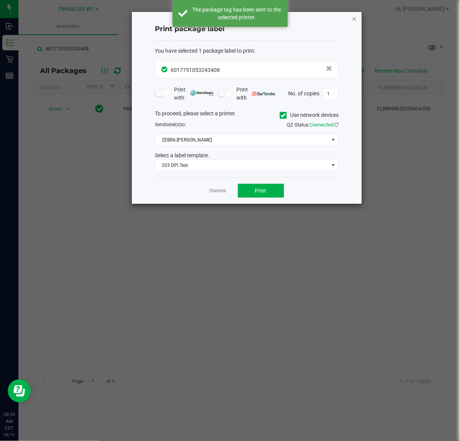
click at [354, 18] on icon "button" at bounding box center [353, 18] width 5 height 9
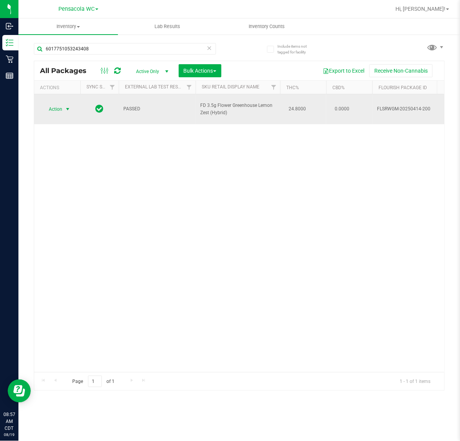
click at [66, 106] on span "select" at bounding box center [68, 109] width 6 height 6
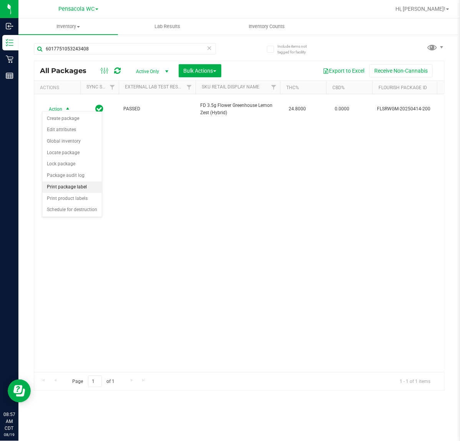
click at [86, 186] on li "Print package label" at bounding box center [72, 187] width 60 height 12
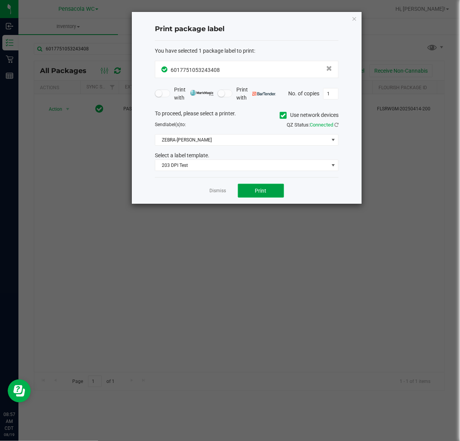
click at [276, 185] on button "Print" at bounding box center [261, 191] width 46 height 14
click at [356, 21] on icon "button" at bounding box center [353, 18] width 5 height 9
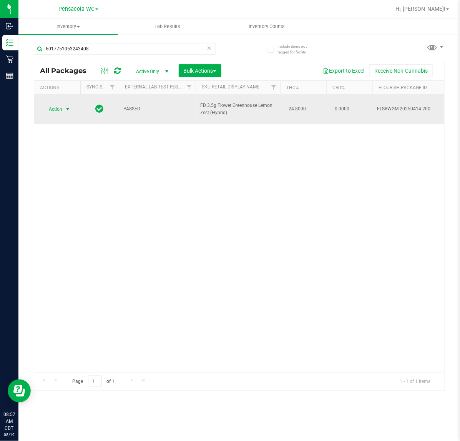
click at [67, 106] on span "select" at bounding box center [68, 109] width 6 height 6
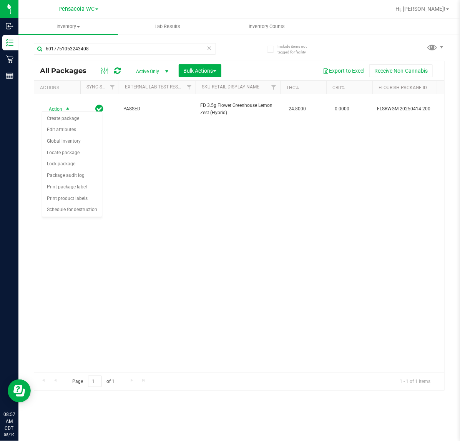
click at [221, 287] on div "Action Action Create package Edit attributes Global inventory Locate package Lo…" at bounding box center [239, 233] width 410 height 278
